Goal: Task Accomplishment & Management: Manage account settings

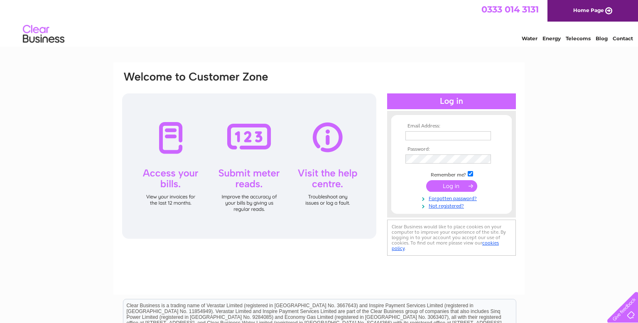
type input "[EMAIL_ADDRESS][DOMAIN_NAME]"
click at [452, 187] on input "submit" at bounding box center [451, 186] width 51 height 12
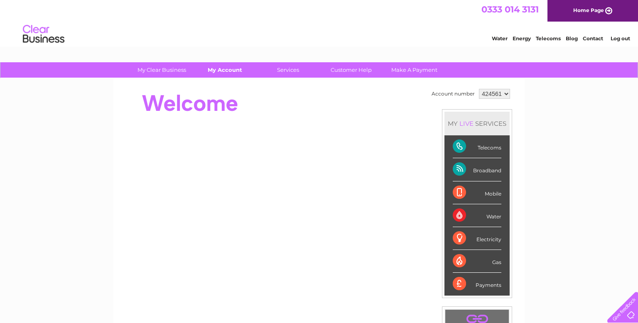
click at [229, 69] on link "My Account" at bounding box center [225, 69] width 68 height 15
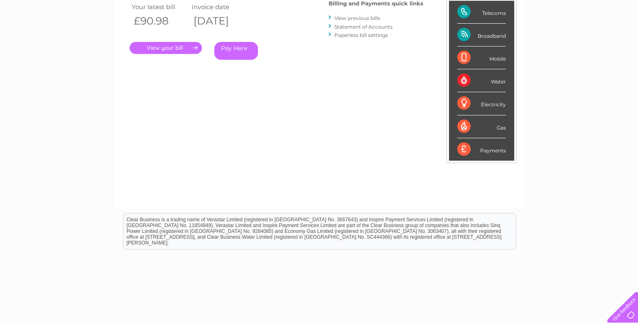
scroll to position [145, 0]
click at [369, 17] on link "View previous bills" at bounding box center [357, 18] width 46 height 6
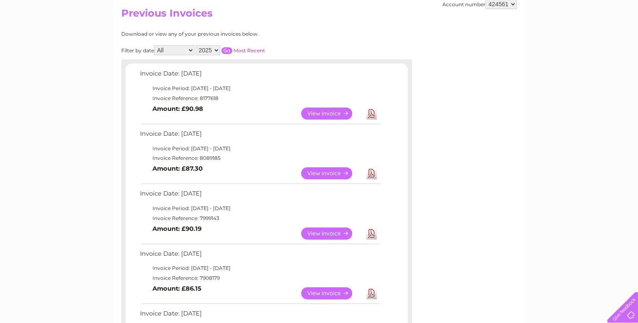
scroll to position [88, 0]
click at [329, 172] on link "View" at bounding box center [331, 173] width 61 height 12
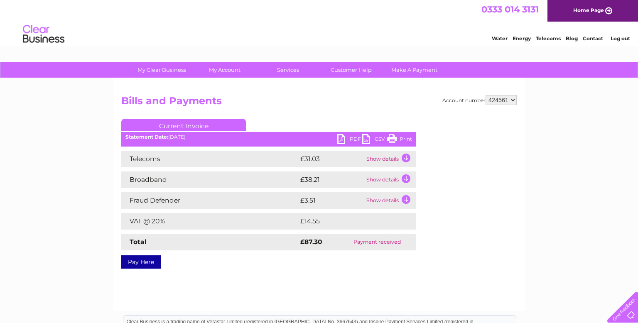
click at [342, 136] on link "PDF" at bounding box center [349, 140] width 25 height 12
